Goal: Navigation & Orientation: Find specific page/section

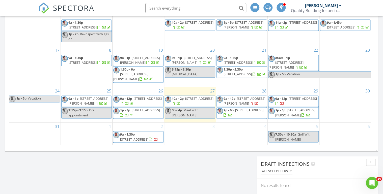
scroll to position [490, 389]
drag, startPoint x: 0, startPoint y: 0, endPoint x: 73, endPoint y: 9, distance: 73.9
click at [73, 9] on span "SPECTORA" at bounding box center [73, 8] width 41 height 11
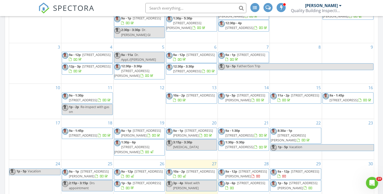
scroll to position [363, 0]
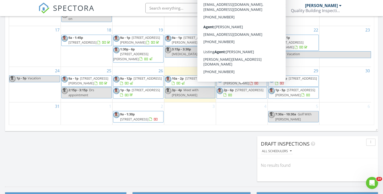
click at [240, 85] on span "275 S Harrison St 407, Denver 80209" at bounding box center [244, 80] width 42 height 9
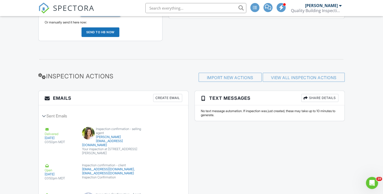
scroll to position [625, 0]
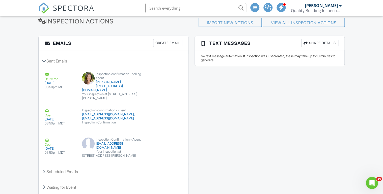
click at [67, 7] on span "SPECTORA" at bounding box center [73, 8] width 41 height 11
